Goal: Task Accomplishment & Management: Manage account settings

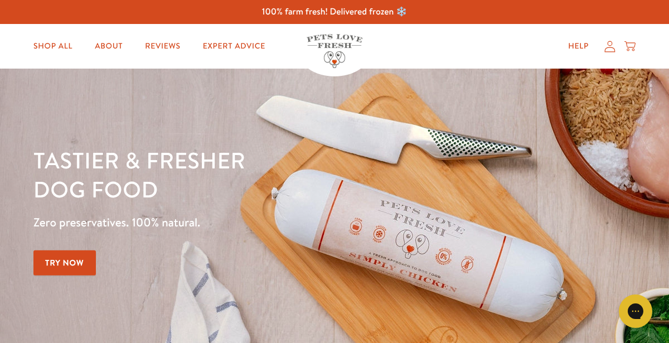
click at [609, 48] on icon at bounding box center [609, 47] width 11 height 12
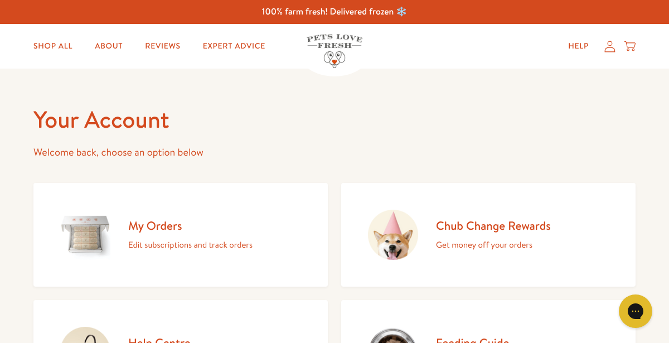
click at [158, 230] on h2 "My Orders" at bounding box center [190, 225] width 124 height 15
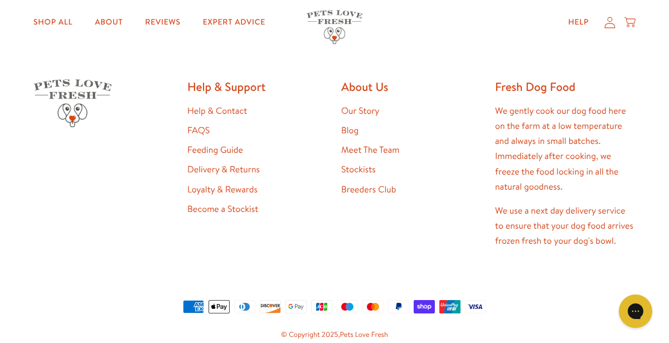
scroll to position [381, 0]
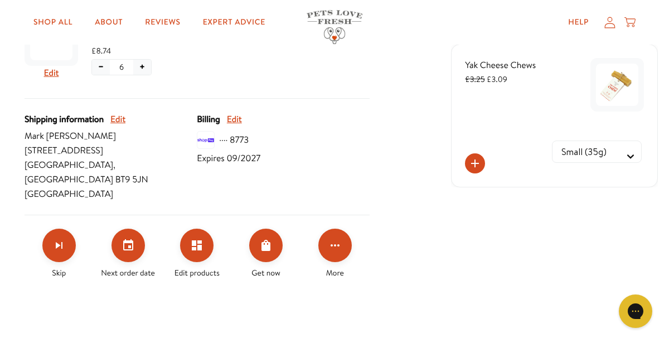
scroll to position [383, 0]
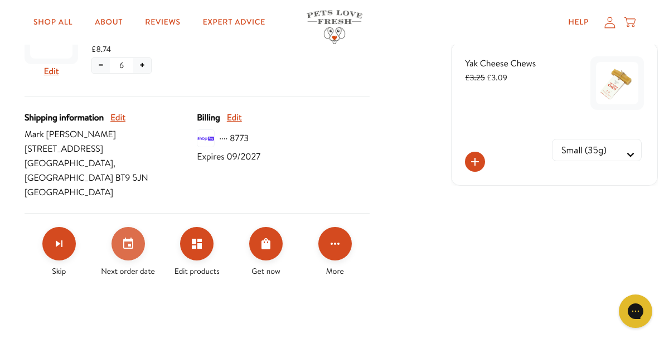
click at [137, 230] on button "Set your next order date" at bounding box center [127, 243] width 33 height 33
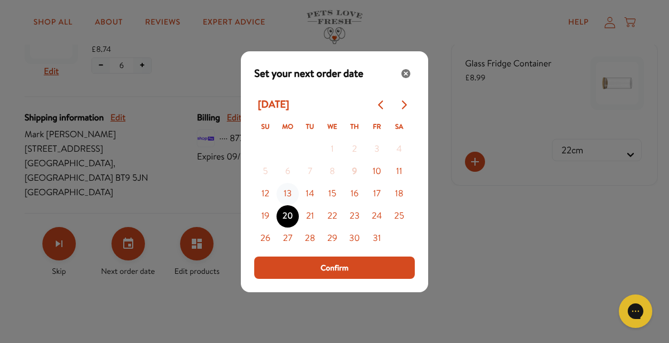
click at [290, 197] on button "13" at bounding box center [287, 194] width 22 height 22
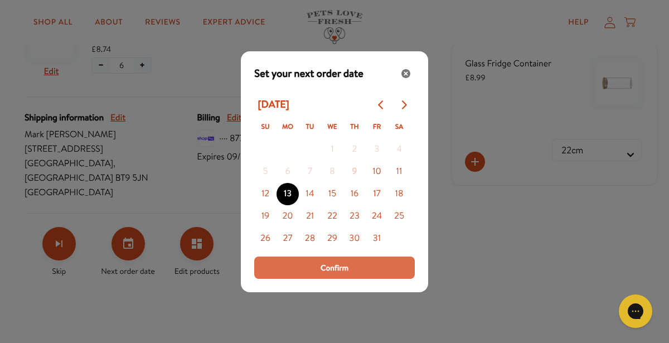
click at [293, 268] on button "Confirm" at bounding box center [334, 267] width 161 height 22
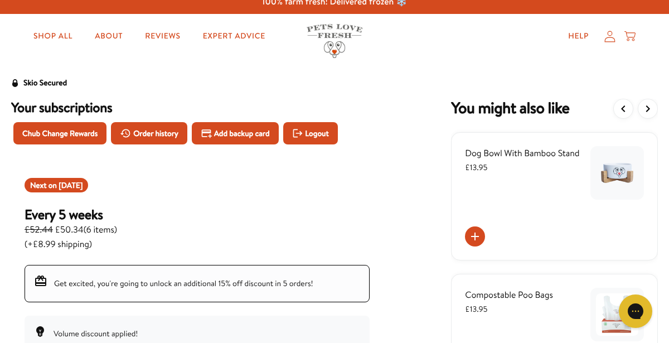
scroll to position [0, 0]
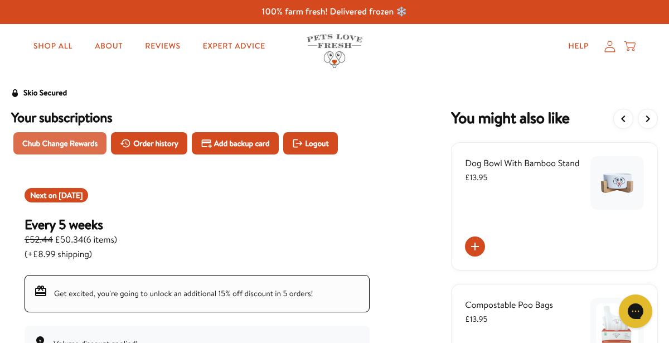
click at [53, 141] on span "Chub Change Rewards" at bounding box center [59, 143] width 75 height 12
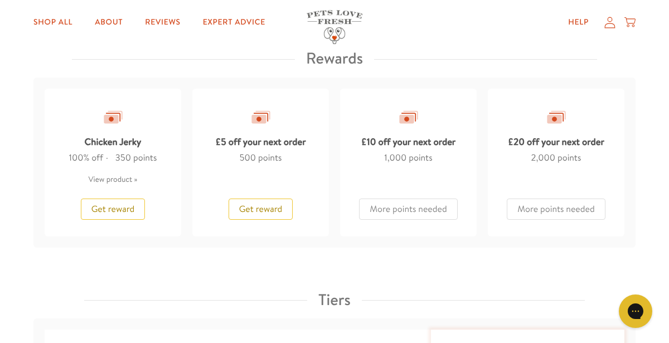
scroll to position [968, 0]
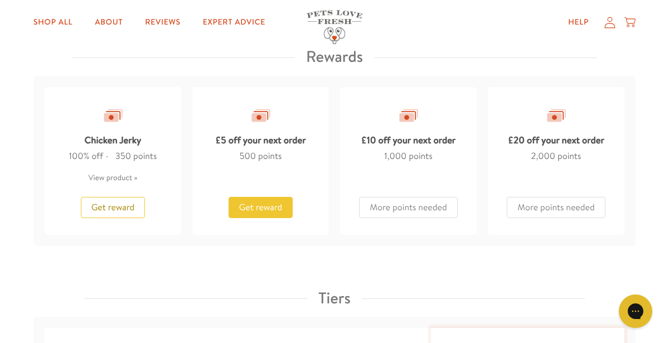
click at [265, 212] on button "Get reward" at bounding box center [261, 207] width 65 height 21
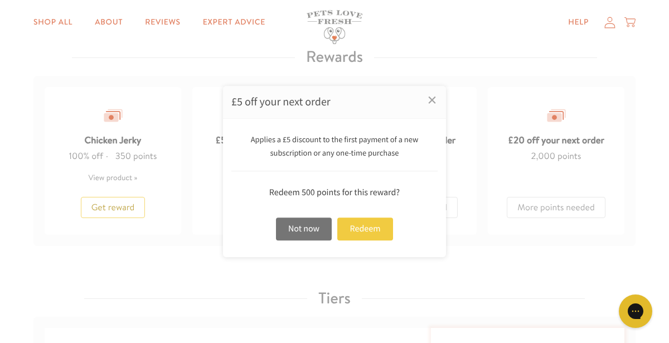
click at [360, 232] on div "Redeem" at bounding box center [365, 228] width 56 height 23
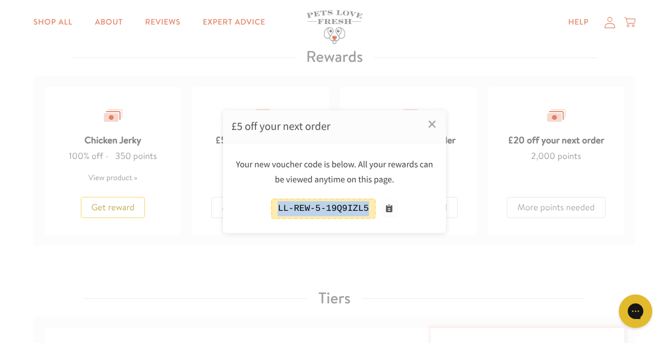
drag, startPoint x: 371, startPoint y: 208, endPoint x: 275, endPoint y: 205, distance: 96.5
click at [274, 206] on div "LL-REW-5-19Q9IZL5" at bounding box center [323, 208] width 104 height 21
copy div "LL-REW-5-19Q9IZL5"
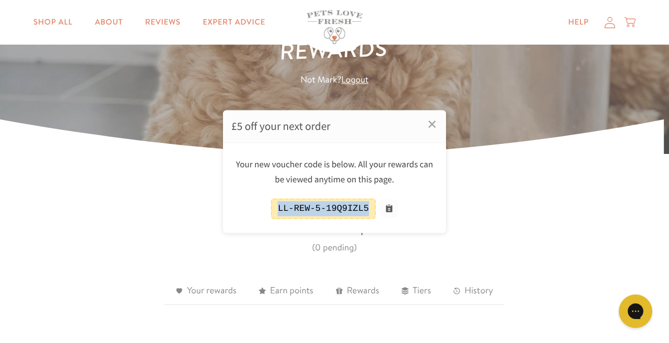
scroll to position [137, 0]
click at [609, 25] on div at bounding box center [334, 171] width 669 height 343
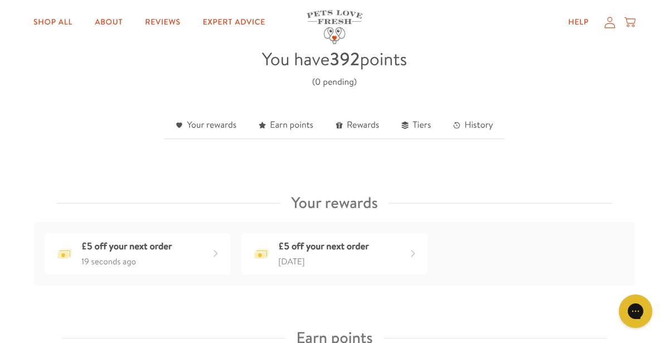
scroll to position [0, 0]
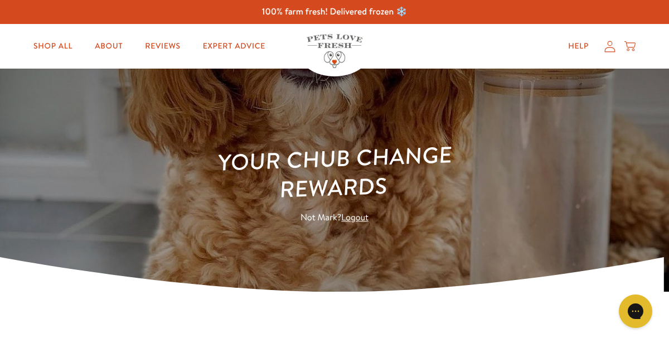
click at [631, 48] on icon at bounding box center [629, 46] width 11 height 12
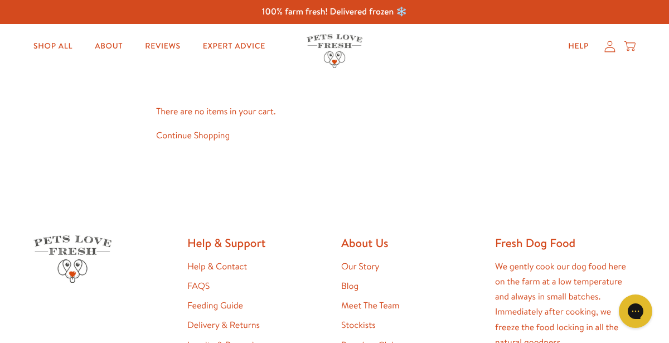
click at [606, 52] on div "Help My account Cart" at bounding box center [598, 46] width 83 height 22
click at [610, 48] on icon at bounding box center [609, 47] width 11 height 12
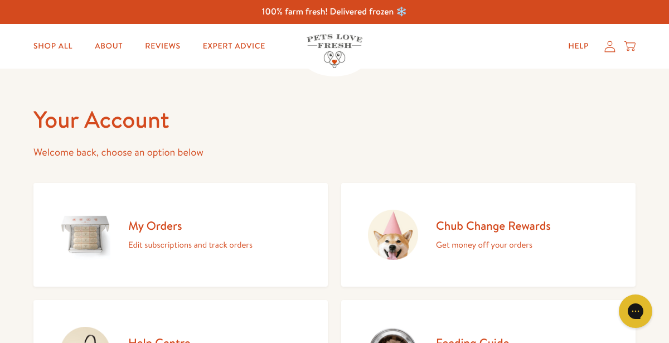
click at [147, 226] on h2 "My Orders" at bounding box center [190, 225] width 124 height 15
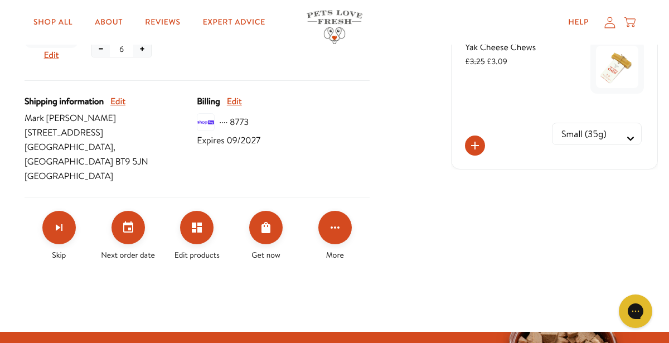
scroll to position [396, 0]
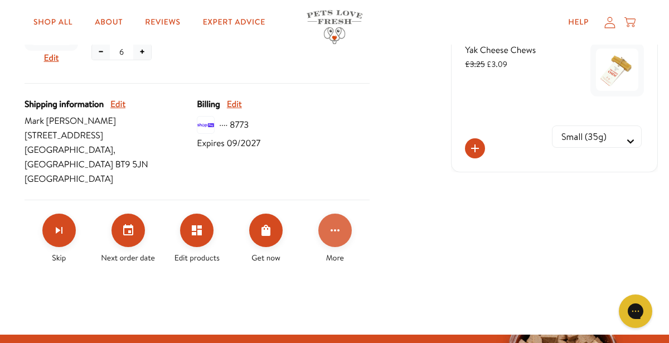
click at [348, 216] on button "Click for more options" at bounding box center [334, 229] width 33 height 33
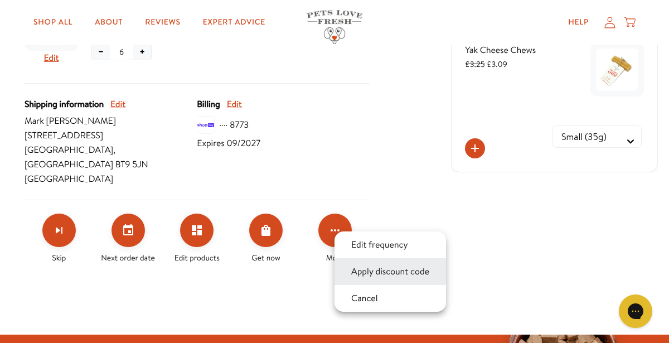
click at [368, 275] on button "Apply discount code" at bounding box center [390, 271] width 85 height 13
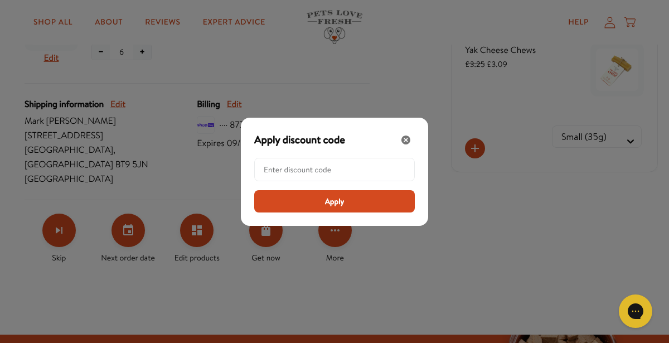
click at [305, 172] on input "Modal" at bounding box center [338, 169] width 148 height 22
paste input "LL-REW-5-19Q9IZL5"
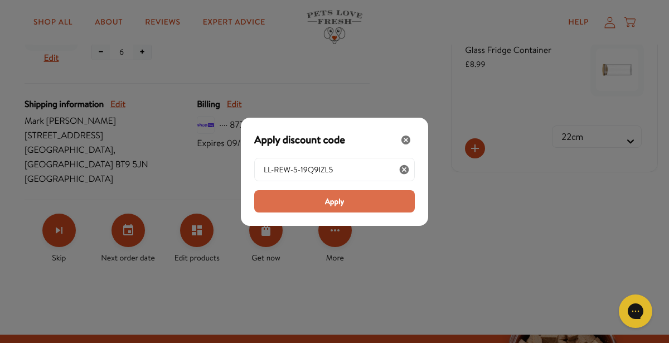
type input "LL-REW-5-19Q9IZL5"
click at [289, 200] on button "Apply" at bounding box center [334, 201] width 161 height 22
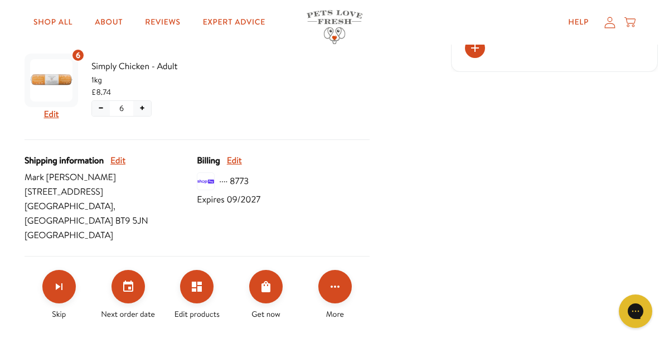
scroll to position [341, 0]
